Goal: Task Accomplishment & Management: Use online tool/utility

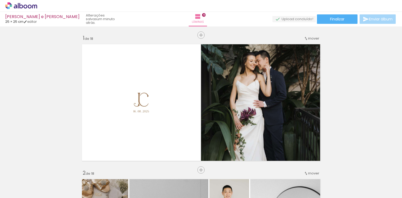
scroll to position [464, 0]
